Goal: Navigation & Orientation: Find specific page/section

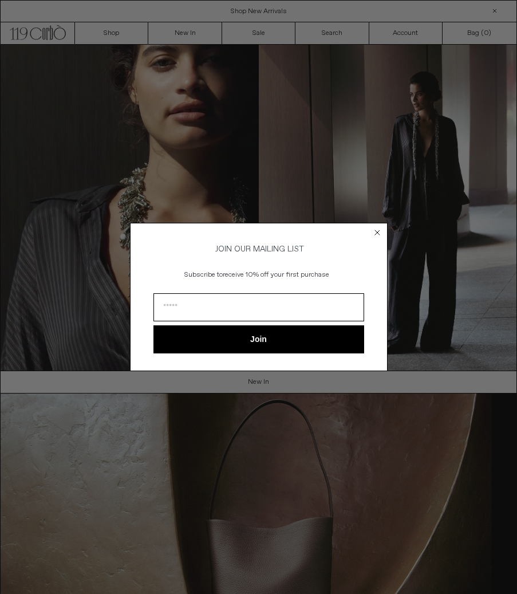
click at [375, 229] on circle "Close dialog" at bounding box center [377, 232] width 11 height 11
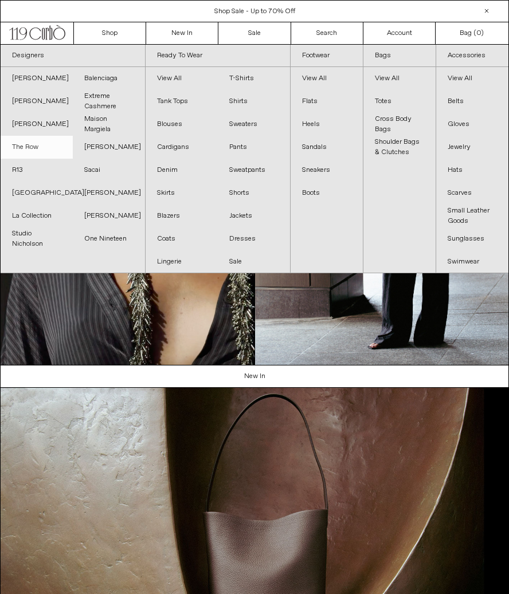
click at [25, 140] on link "The Row" at bounding box center [37, 147] width 72 height 23
